Goal: Task Accomplishment & Management: Manage account settings

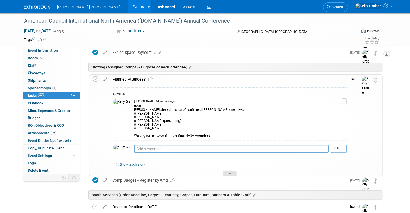
click at [233, 171] on div at bounding box center [229, 173] width 13 height 5
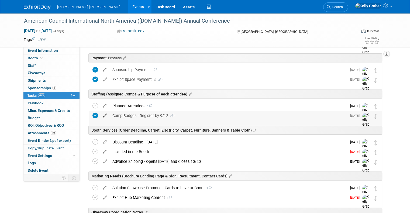
scroll to position [108, 0]
click at [124, 137] on div "Discount Deadline - [DATE]" at bounding box center [228, 141] width 237 height 9
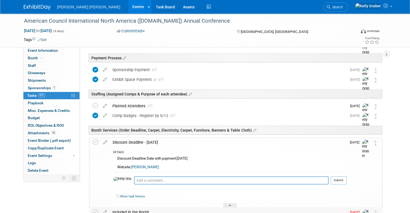
click at [231, 205] on div at bounding box center [229, 205] width 13 height 5
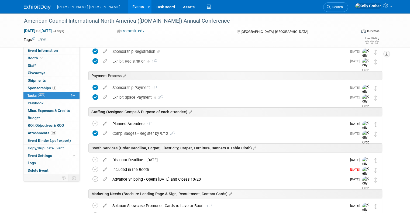
scroll to position [81, 0]
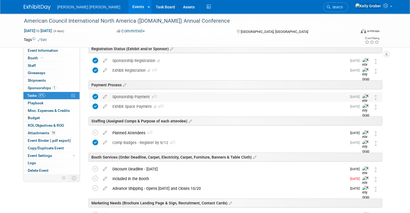
click at [122, 98] on div "Sponsorship Payment 3" at bounding box center [228, 96] width 237 height 9
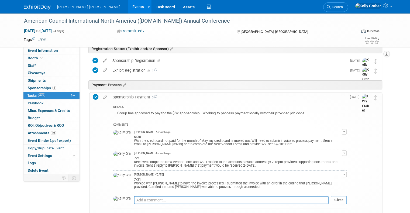
scroll to position [108, 0]
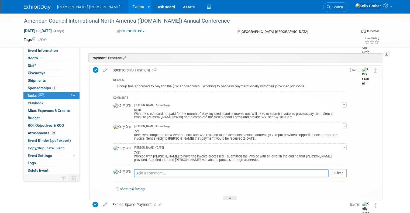
click at [147, 173] on textarea at bounding box center [231, 173] width 195 height 8
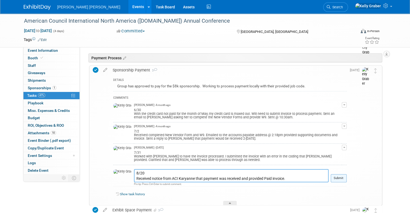
type textarea "8/20 Received notice from ACI Karyanne that payment was received and provided P…"
click at [346, 178] on button "Submit" at bounding box center [339, 178] width 16 height 8
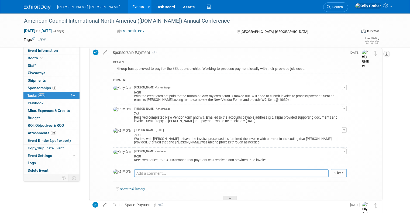
scroll to position [135, 0]
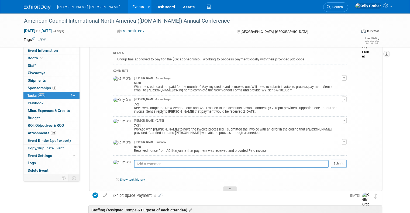
click at [226, 186] on div at bounding box center [229, 188] width 13 height 5
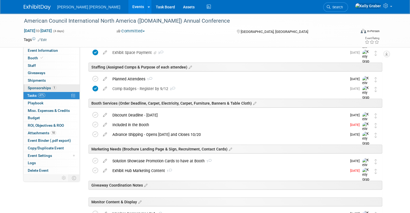
click at [36, 84] on link "1 Sponsorships 1" at bounding box center [51, 87] width 56 height 7
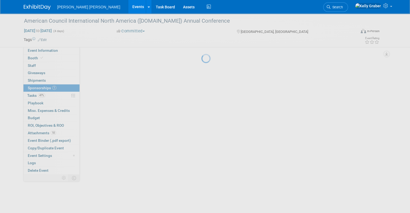
scroll to position [0, 0]
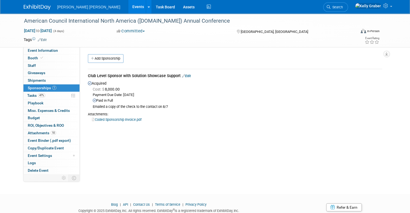
click at [183, 76] on link "Edit" at bounding box center [186, 76] width 9 height 4
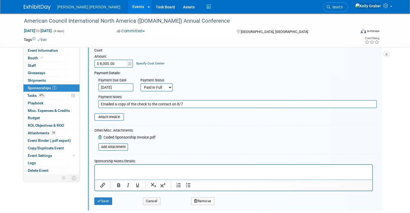
scroll to position [62, 0]
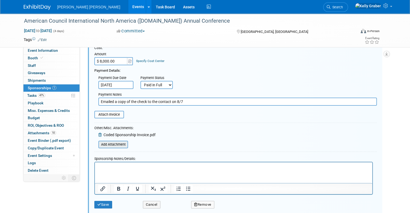
click at [114, 142] on input "file" at bounding box center [95, 144] width 64 height 6
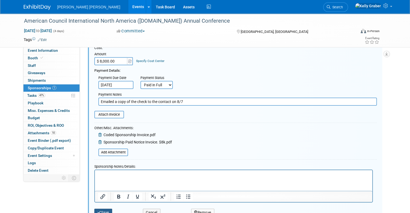
click at [105, 209] on button "Save" at bounding box center [103, 213] width 18 height 8
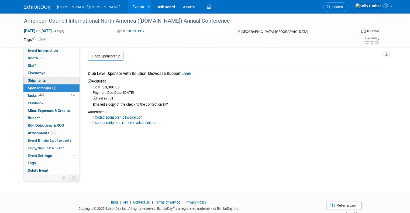
scroll to position [0, 0]
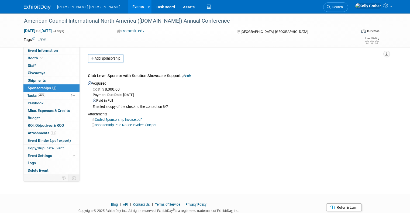
click at [42, 6] on img at bounding box center [37, 7] width 27 height 5
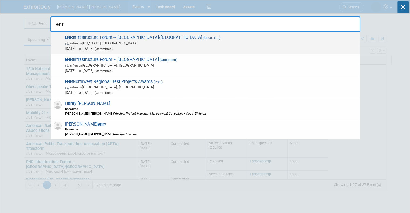
type input "enr"
click at [104, 40] on span "ENR Infrastructure Forum ~ [GEOGRAPHIC_DATA]/[GEOGRAPHIC_DATA] (Upcoming) In-Pe…" at bounding box center [210, 43] width 294 height 16
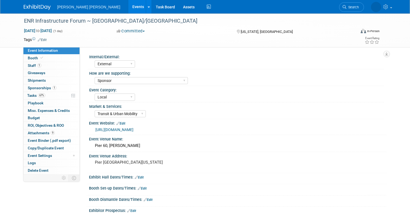
select select "External"
select select "Sponsor"
select select "Local"
select select "Transit & Urban Mobility"
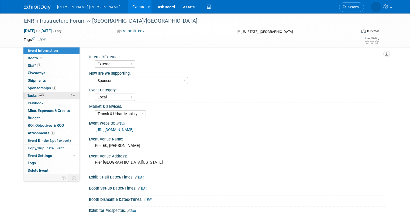
click at [31, 94] on span "Tasks 67%" at bounding box center [36, 95] width 18 height 4
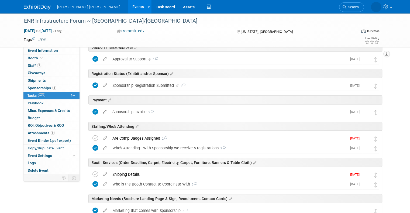
scroll to position [54, 0]
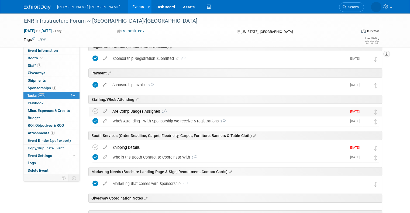
click at [144, 111] on div "Are Comp Badges Assigned 2" at bounding box center [228, 111] width 237 height 9
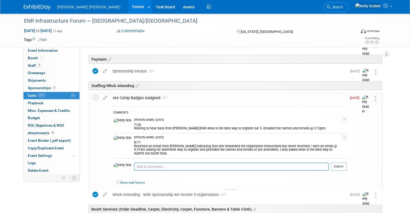
scroll to position [81, 0]
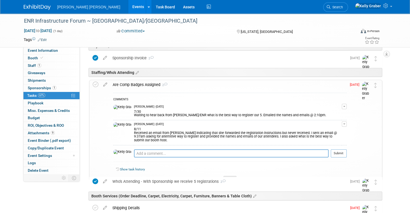
click at [228, 176] on div at bounding box center [229, 178] width 13 height 5
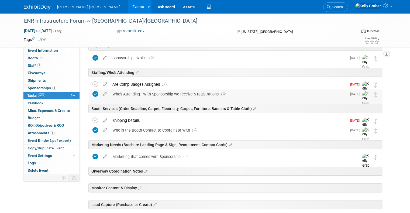
click at [145, 97] on div "Who's Attending - With Sponsorship we receive 5 registrations 2" at bounding box center [228, 94] width 237 height 9
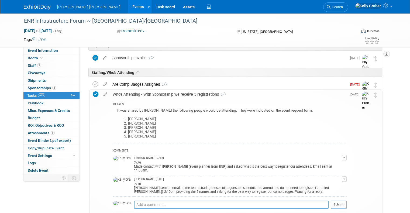
drag, startPoint x: 168, startPoint y: 119, endPoint x: 126, endPoint y: 119, distance: 42.1
click at [128, 119] on li "Mellanie Bennett-Monclova" at bounding box center [237, 119] width 219 height 4
click at [180, 116] on div "It was shared by Jorge the following people would be attending. They were indic…" at bounding box center [229, 125] width 233 height 37
drag, startPoint x: 176, startPoint y: 120, endPoint x: 124, endPoint y: 118, distance: 51.8
click at [128, 118] on li "Mellanie Bennett-Monclova" at bounding box center [237, 119] width 219 height 4
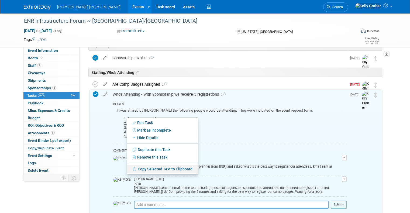
click at [150, 169] on link "Copy Selected Text to Clipboard" at bounding box center [162, 169] width 71 height 8
copy li "Mellanie Bennett-Monclova"
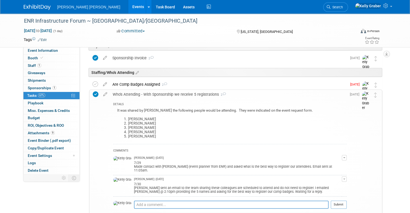
click at [149, 123] on li "Michael Greendyk" at bounding box center [237, 123] width 219 height 4
drag, startPoint x: 153, startPoint y: 122, endPoint x: 123, endPoint y: 122, distance: 29.7
click at [128, 122] on li "Michael Greendyk" at bounding box center [237, 123] width 219 height 4
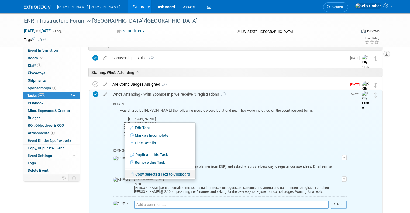
click at [147, 174] on link "Copy Selected Text to Clipboard" at bounding box center [160, 174] width 71 height 8
copy li "Michael Greendyk"
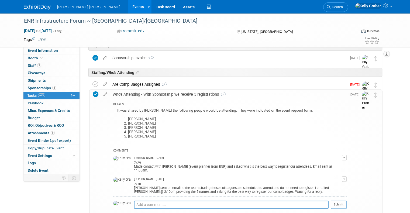
click at [151, 129] on li "Frank Facciolo" at bounding box center [237, 128] width 219 height 4
drag, startPoint x: 149, startPoint y: 128, endPoint x: 124, endPoint y: 129, distance: 25.1
click at [128, 129] on li "Frank Facciolo" at bounding box center [237, 128] width 219 height 4
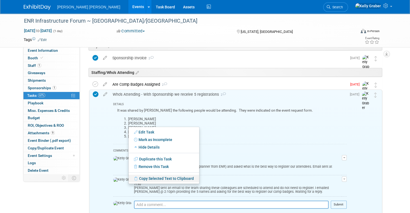
click at [144, 177] on link "Copy Selected Text to Clipboard" at bounding box center [164, 179] width 71 height 8
copy li "Frank Facciolo"
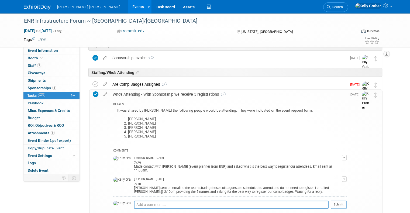
drag, startPoint x: 151, startPoint y: 132, endPoint x: 124, endPoint y: 132, distance: 27.2
click at [128, 132] on li "Raj Chinthamani" at bounding box center [237, 132] width 219 height 4
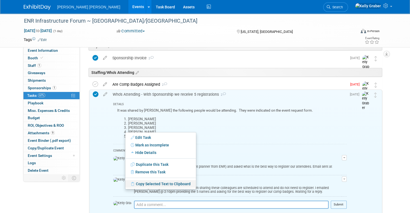
click at [145, 183] on link "Copy Selected Text to Clipboard" at bounding box center [160, 184] width 71 height 8
copy li "Raj Chinthamani"
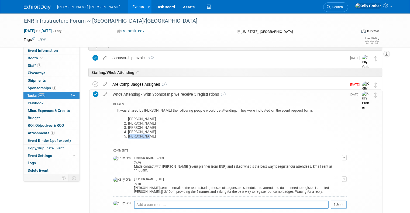
drag, startPoint x: 140, startPoint y: 137, endPoint x: 123, endPoint y: 138, distance: 17.3
click at [128, 138] on li "Zhenqi Cai" at bounding box center [237, 136] width 219 height 4
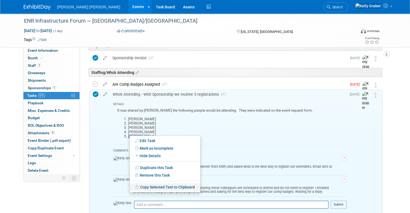
click at [149, 187] on link "Copy Selected Text to Clipboard" at bounding box center [165, 187] width 71 height 8
copy li "Zhenqi Cai"
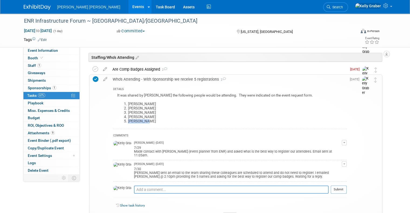
scroll to position [108, 0]
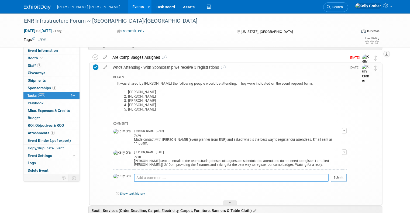
click at [145, 176] on textarea at bounding box center [231, 178] width 195 height 8
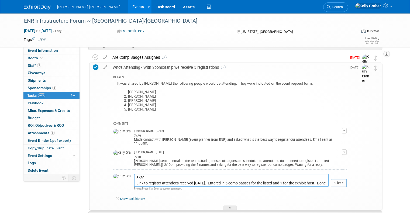
click at [315, 178] on textarea "8/20 Link to register attendees received today. Entered in 5 comp passes for th…" at bounding box center [231, 180] width 195 height 13
type textarea "8/20 Link to register attendees received today. Entered in 5 comp passes for th…"
click at [340, 179] on button "Submit" at bounding box center [339, 183] width 16 height 8
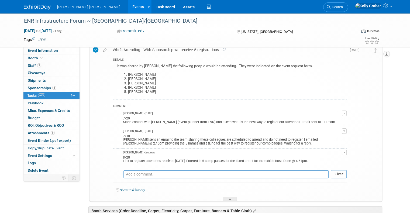
scroll to position [135, 0]
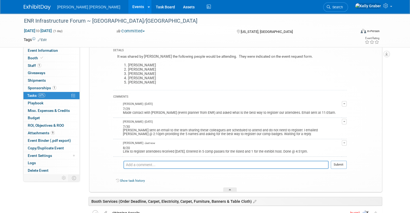
click at [229, 189] on icon at bounding box center [230, 190] width 2 height 3
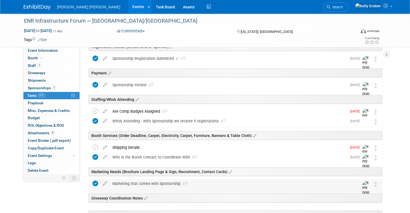
scroll to position [81, 0]
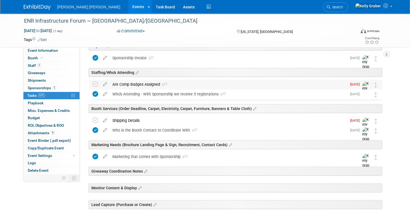
click at [145, 85] on div "Are Comp Badges Assigned 2" at bounding box center [228, 84] width 237 height 9
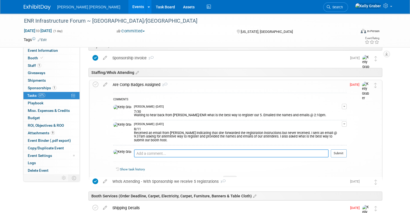
click at [167, 149] on textarea at bounding box center [231, 153] width 195 height 8
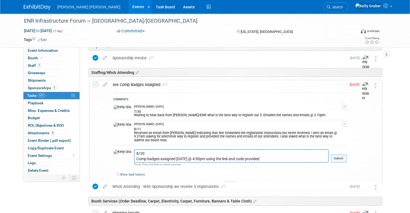
type textarea "8/20 Comp badges assigned today @ 4:50pm using the link and code provided."
click at [347, 156] on button "Submit" at bounding box center [339, 158] width 16 height 8
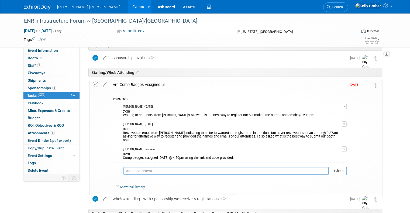
click at [93, 83] on icon at bounding box center [96, 85] width 6 height 6
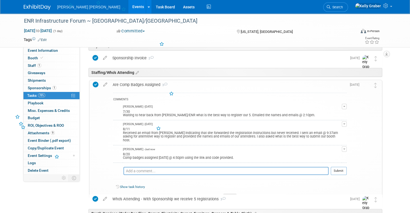
click at [227, 194] on div at bounding box center [229, 196] width 13 height 5
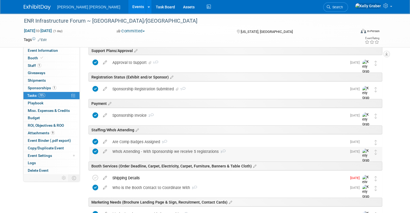
scroll to position [54, 0]
